Goal: Transaction & Acquisition: Purchase product/service

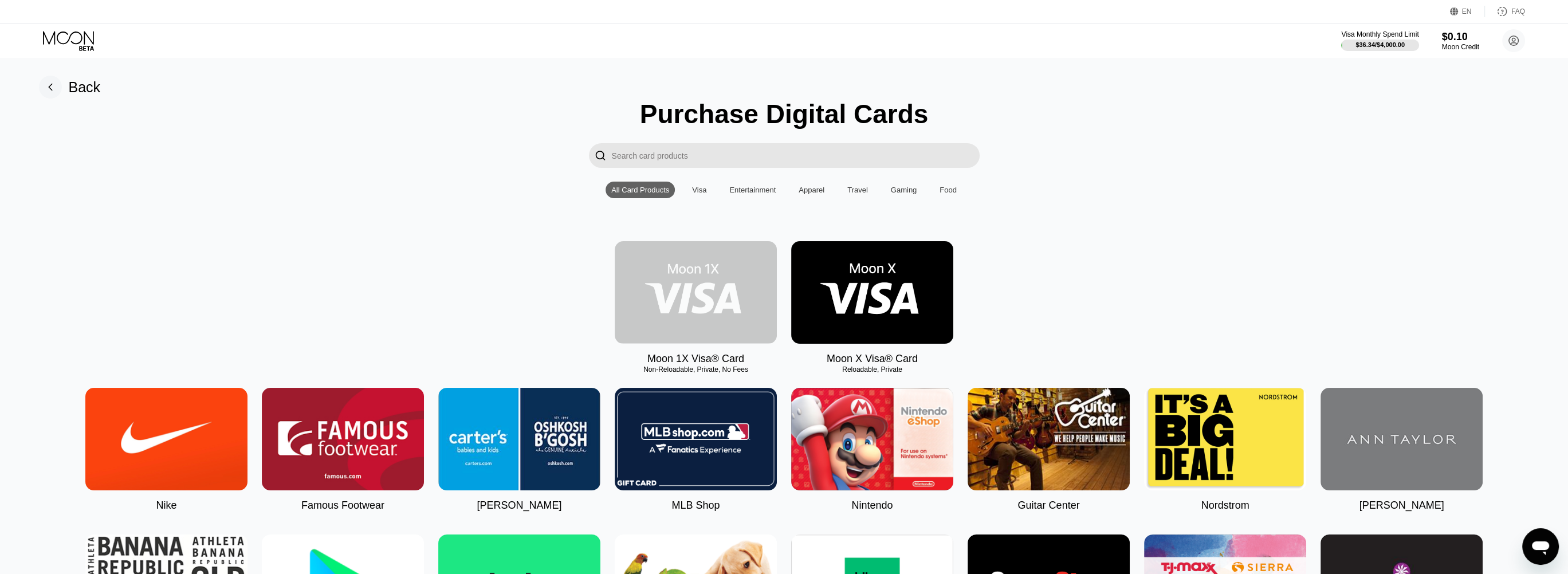
click at [759, 321] on img at bounding box center [695, 292] width 162 height 102
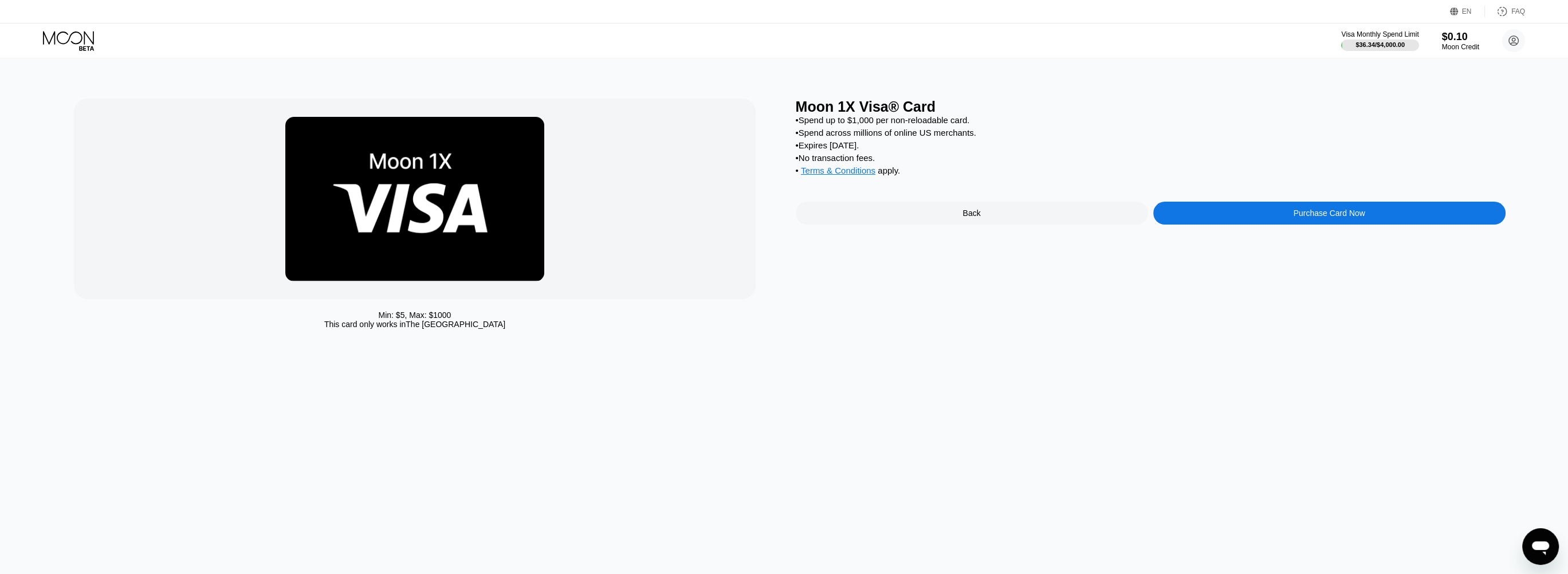
click at [1241, 218] on div "Purchase Card Now" at bounding box center [1329, 213] width 353 height 23
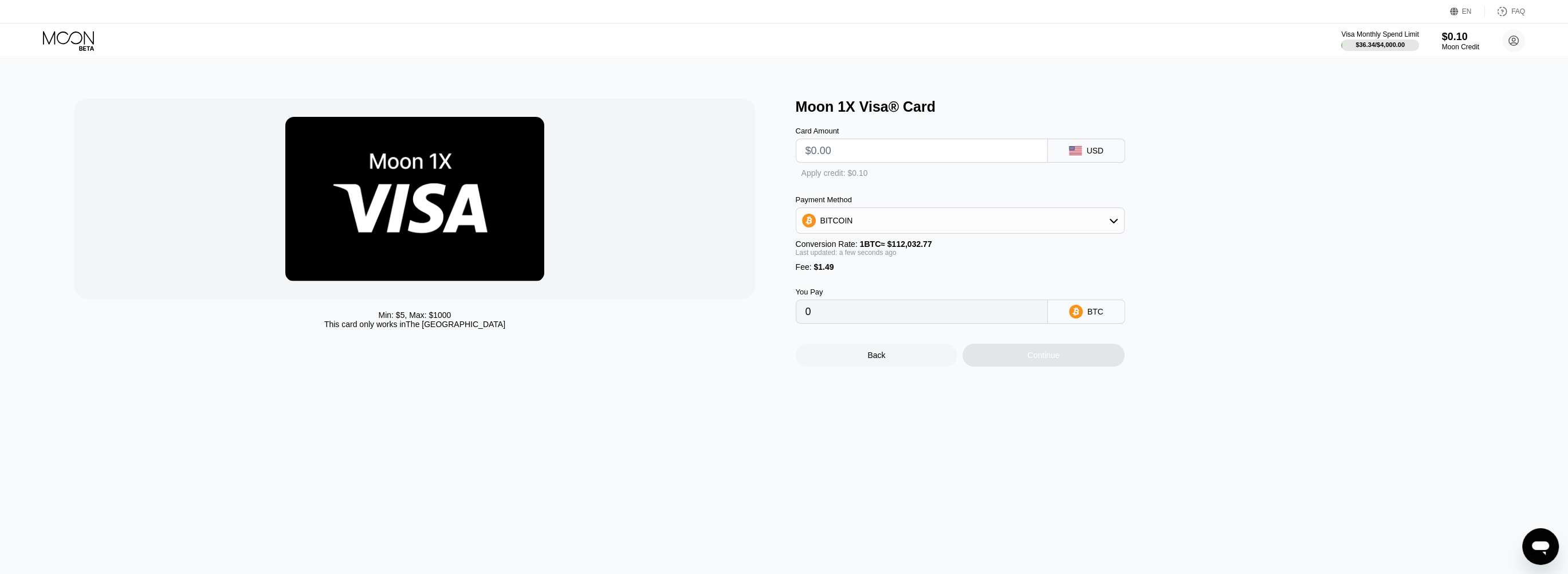
click at [888, 162] on input "text" at bounding box center [922, 151] width 233 height 23
type input "$8"
type input "0.00008471"
type input "$8.5"
type input "0.00008918"
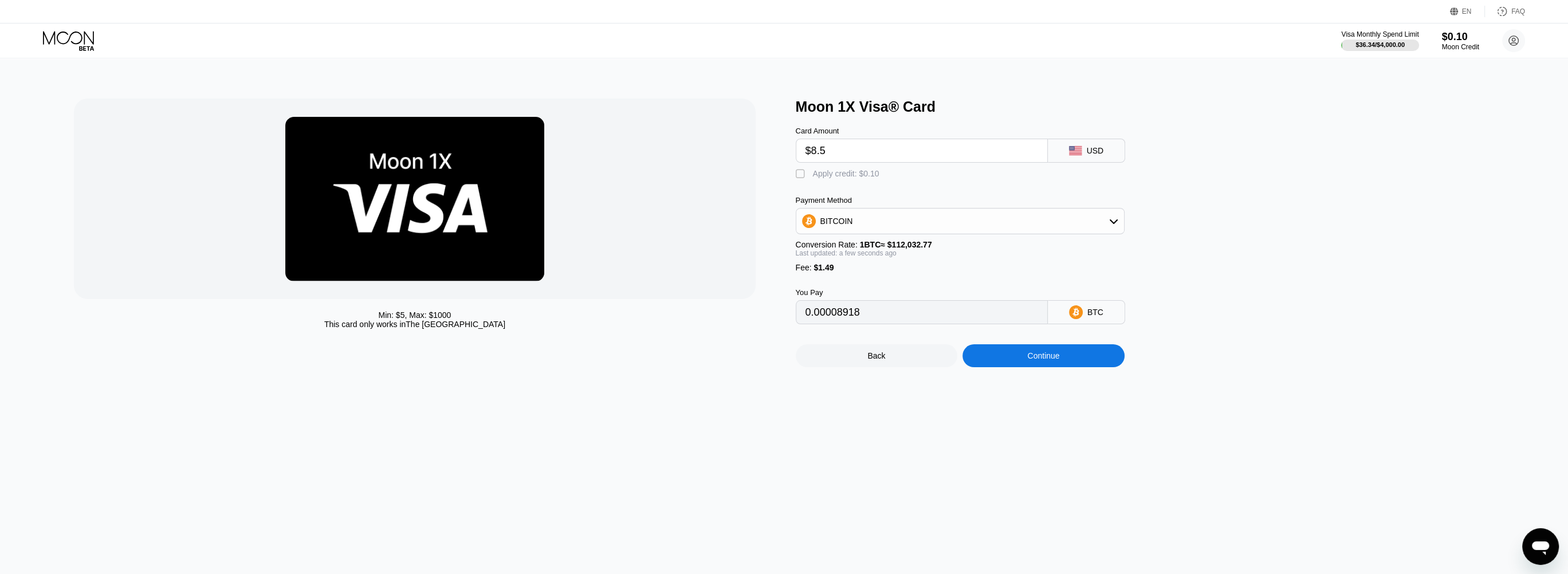
type input "$8.5"
click at [966, 226] on div "BITCOIN" at bounding box center [960, 221] width 328 height 23
click at [915, 314] on div "USDC on Polygon" at bounding box center [960, 303] width 322 height 23
type input "9.99000000"
click at [1039, 358] on div "Continue" at bounding box center [1043, 355] width 162 height 23
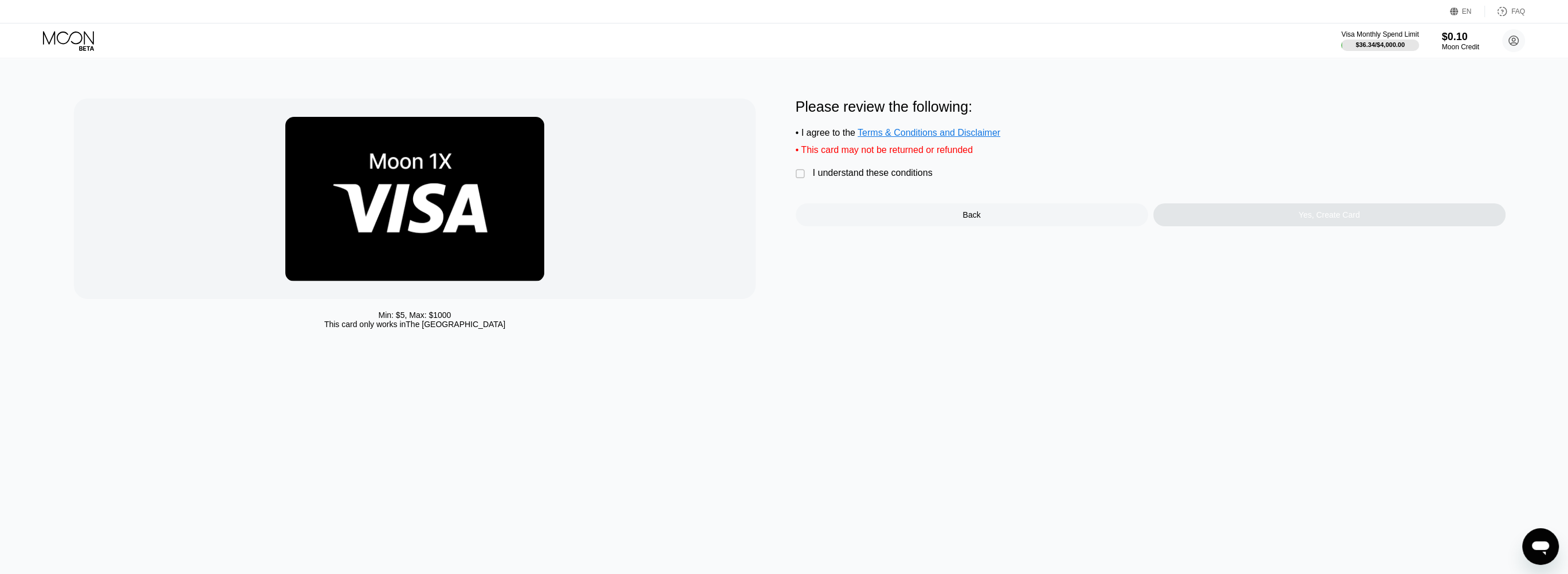
click at [909, 191] on div "Please review the following: • I agree to the Terms & Conditions and Disclaimer…" at bounding box center [1151, 163] width 710 height 128
click at [907, 178] on div "I understand these conditions" at bounding box center [873, 173] width 120 height 10
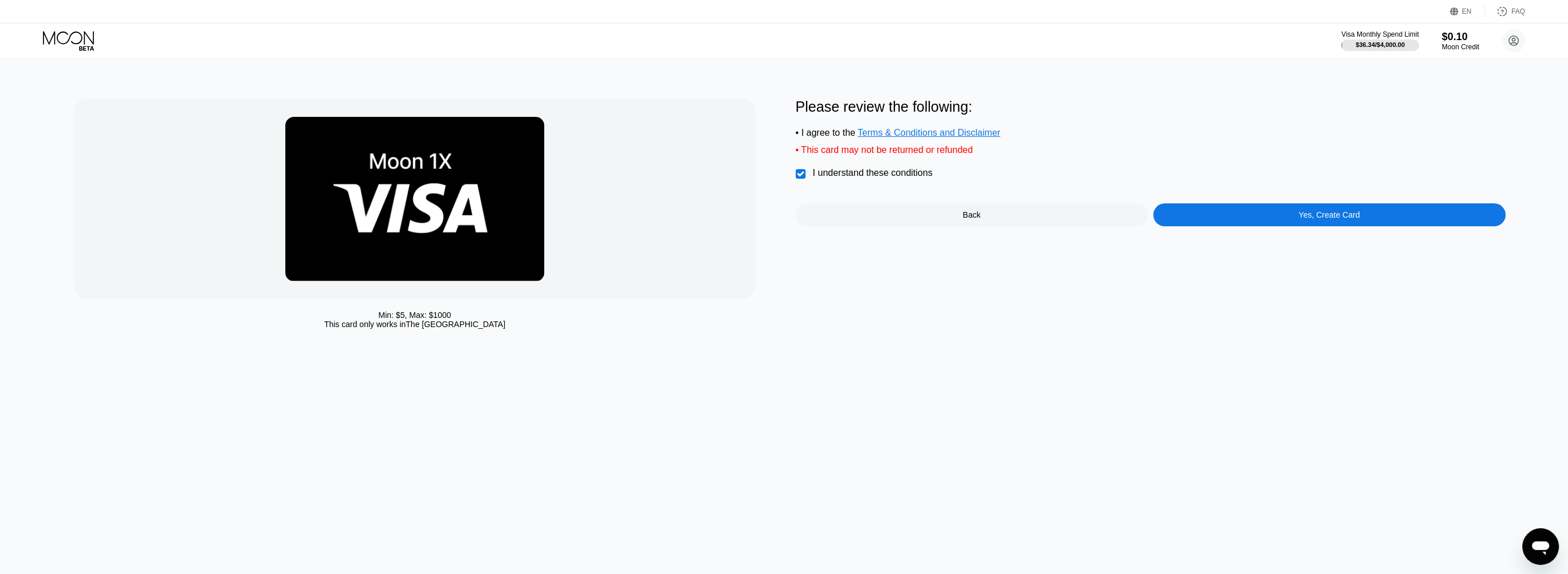
click at [1290, 222] on div "Yes, Create Card" at bounding box center [1329, 215] width 353 height 23
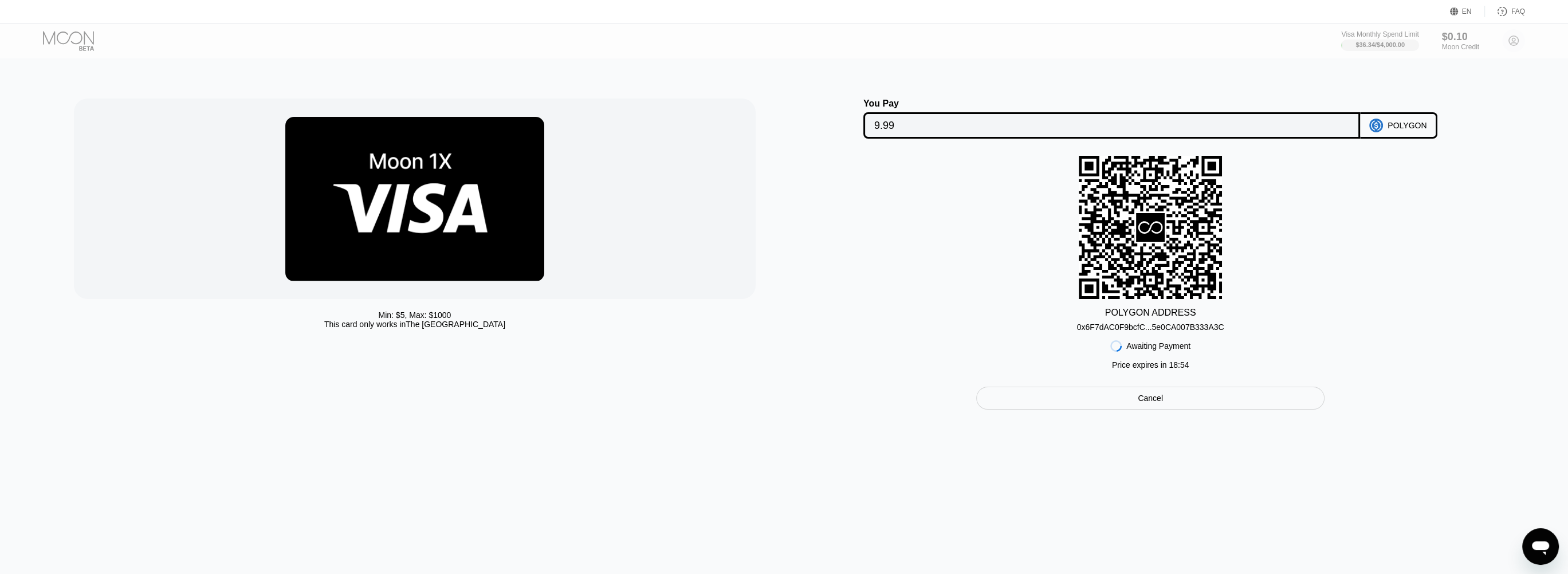
click at [966, 121] on input "9.99" at bounding box center [1112, 125] width 475 height 23
click at [1204, 332] on div "0x6F7dAC0F9bcfC...5e0CA007B333A3C" at bounding box center [1151, 327] width 147 height 9
click at [1161, 338] on div "Awaiting Payment Price expires in 18 : 51" at bounding box center [1150, 353] width 80 height 43
click at [1161, 332] on div "0x6F7dAC0F9bcfC...5e0CA007B333A3C" at bounding box center [1151, 327] width 147 height 9
click at [1042, 299] on div "POLYGON ADDRESS 0x6F7dAC0F9bcfC...5e0CA007B333A3C Awaiting Payment Price expire…" at bounding box center [1151, 265] width 710 height 219
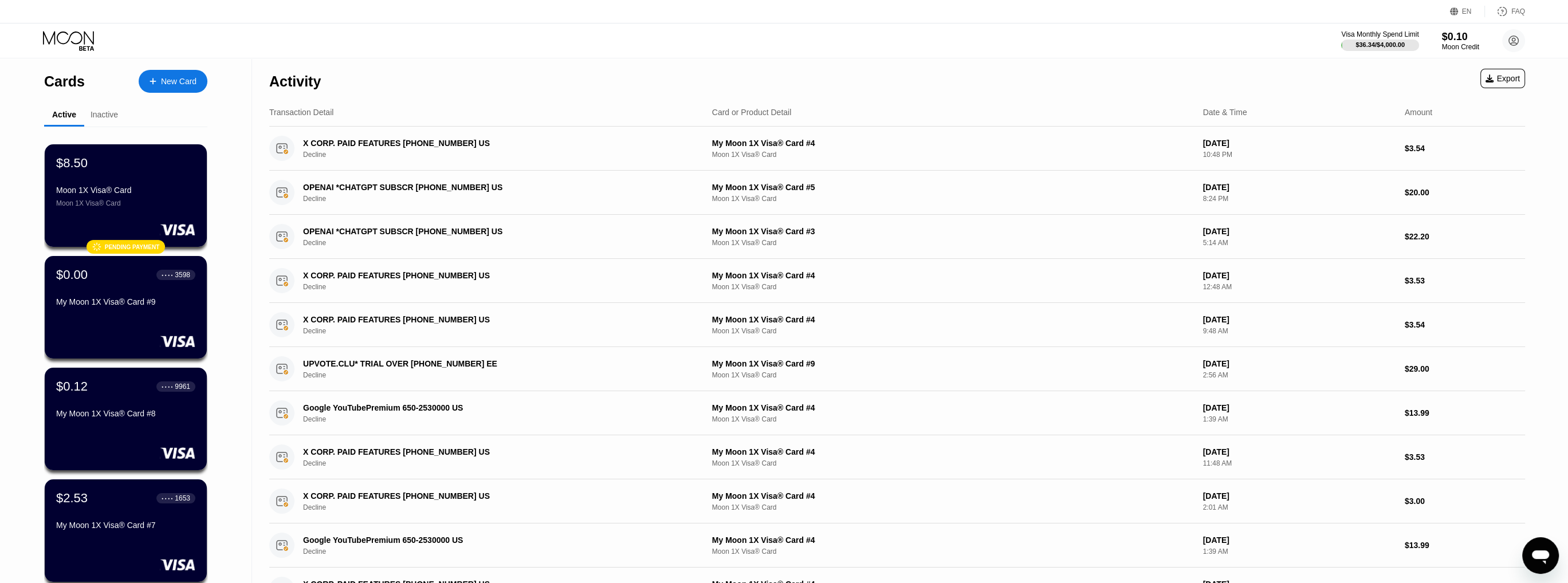
click at [169, 184] on div "$8.50 Moon 1X Visa® Card Moon 1X Visa® Card" at bounding box center [125, 181] width 139 height 52
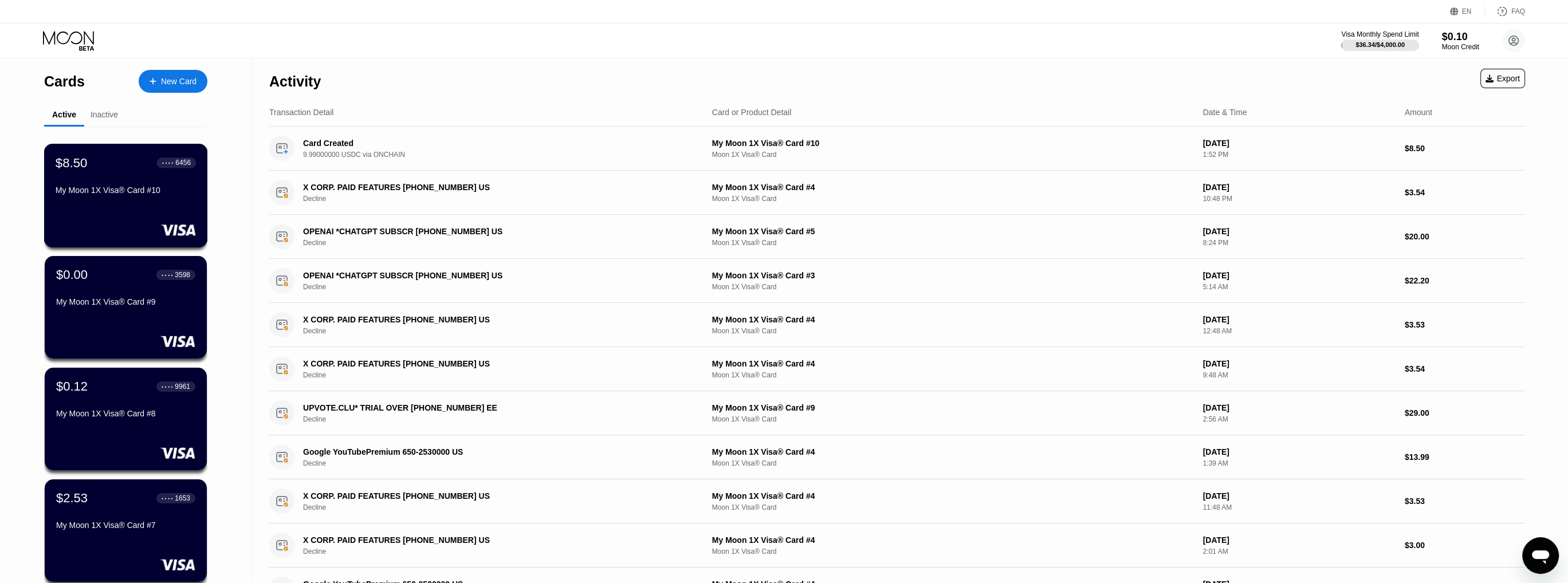
click at [158, 199] on div "My Moon 1X Visa® Card #10" at bounding box center [125, 192] width 140 height 14
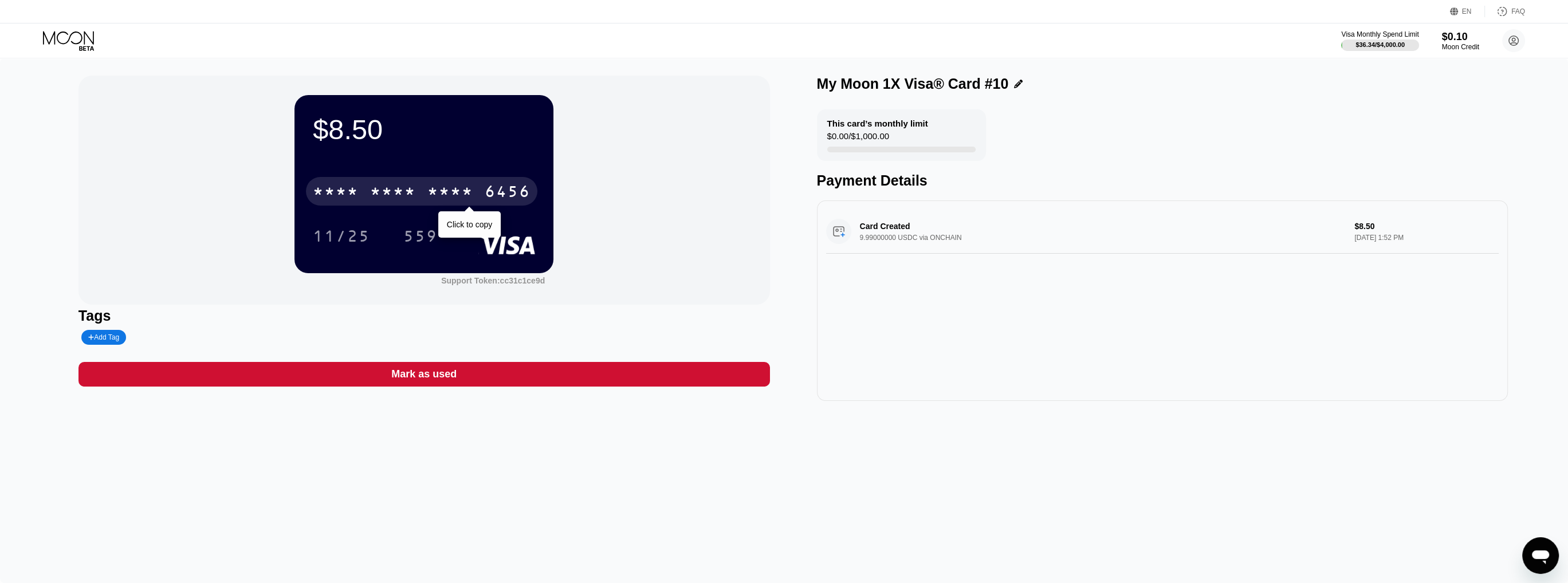
click at [458, 186] on div "* * * *" at bounding box center [450, 193] width 46 height 18
click at [360, 229] on div "11/25" at bounding box center [342, 237] width 57 height 18
click at [424, 232] on div "559" at bounding box center [420, 237] width 34 height 18
